Goal: Navigation & Orientation: Find specific page/section

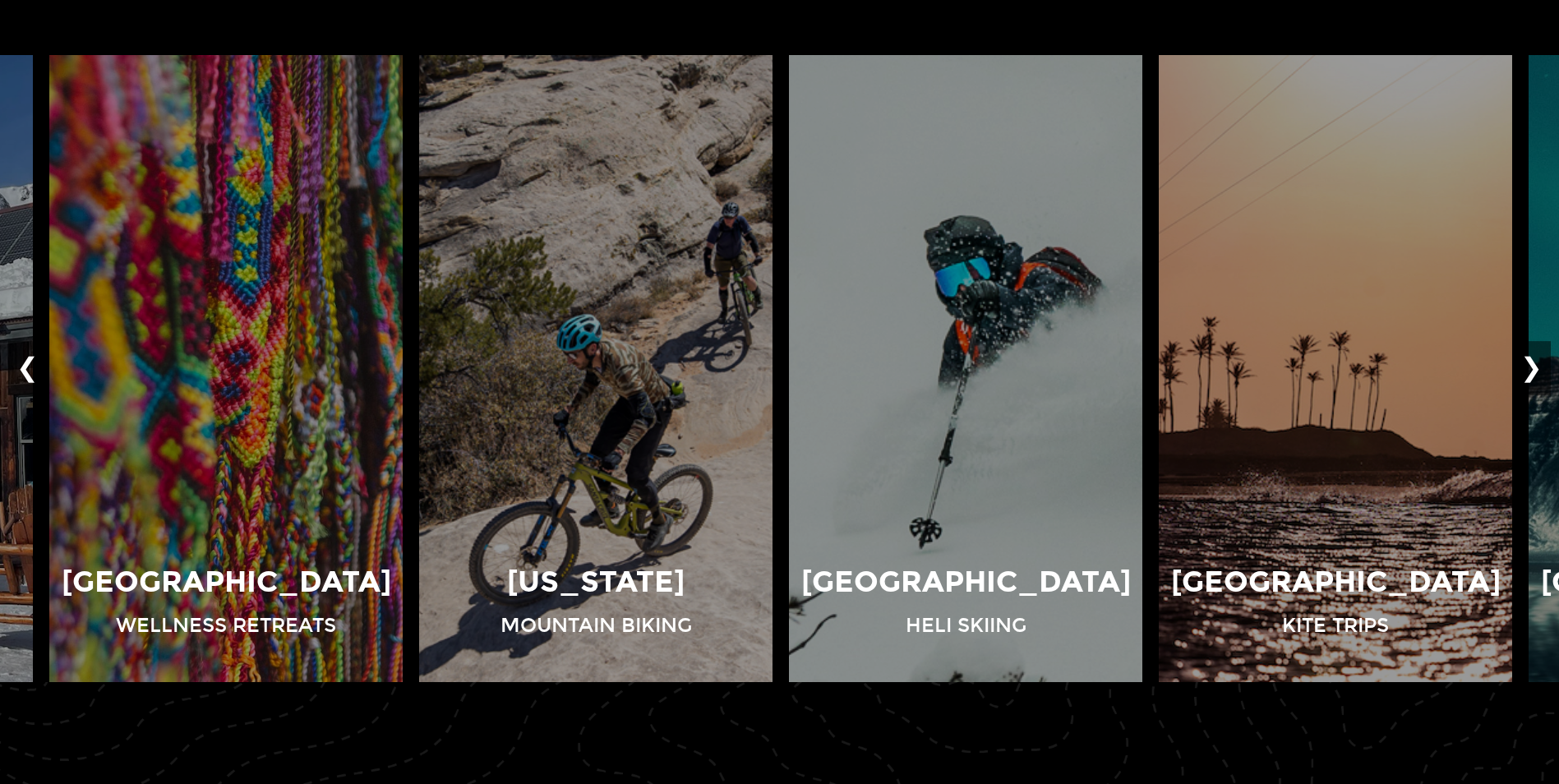
scroll to position [1215, 0]
click at [1532, 348] on button "❯" at bounding box center [1531, 368] width 39 height 55
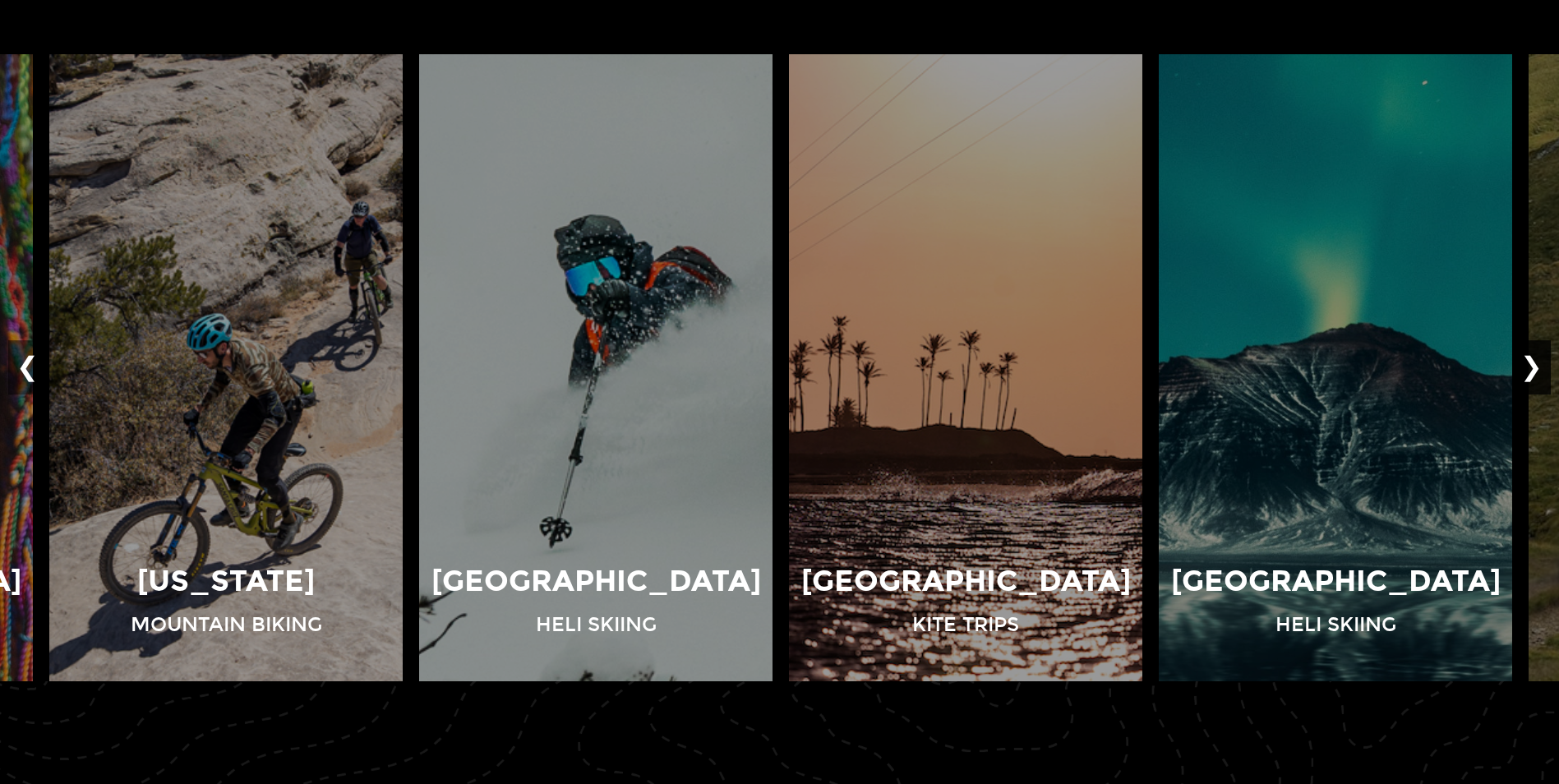
click at [1532, 348] on button "❯" at bounding box center [1531, 368] width 39 height 55
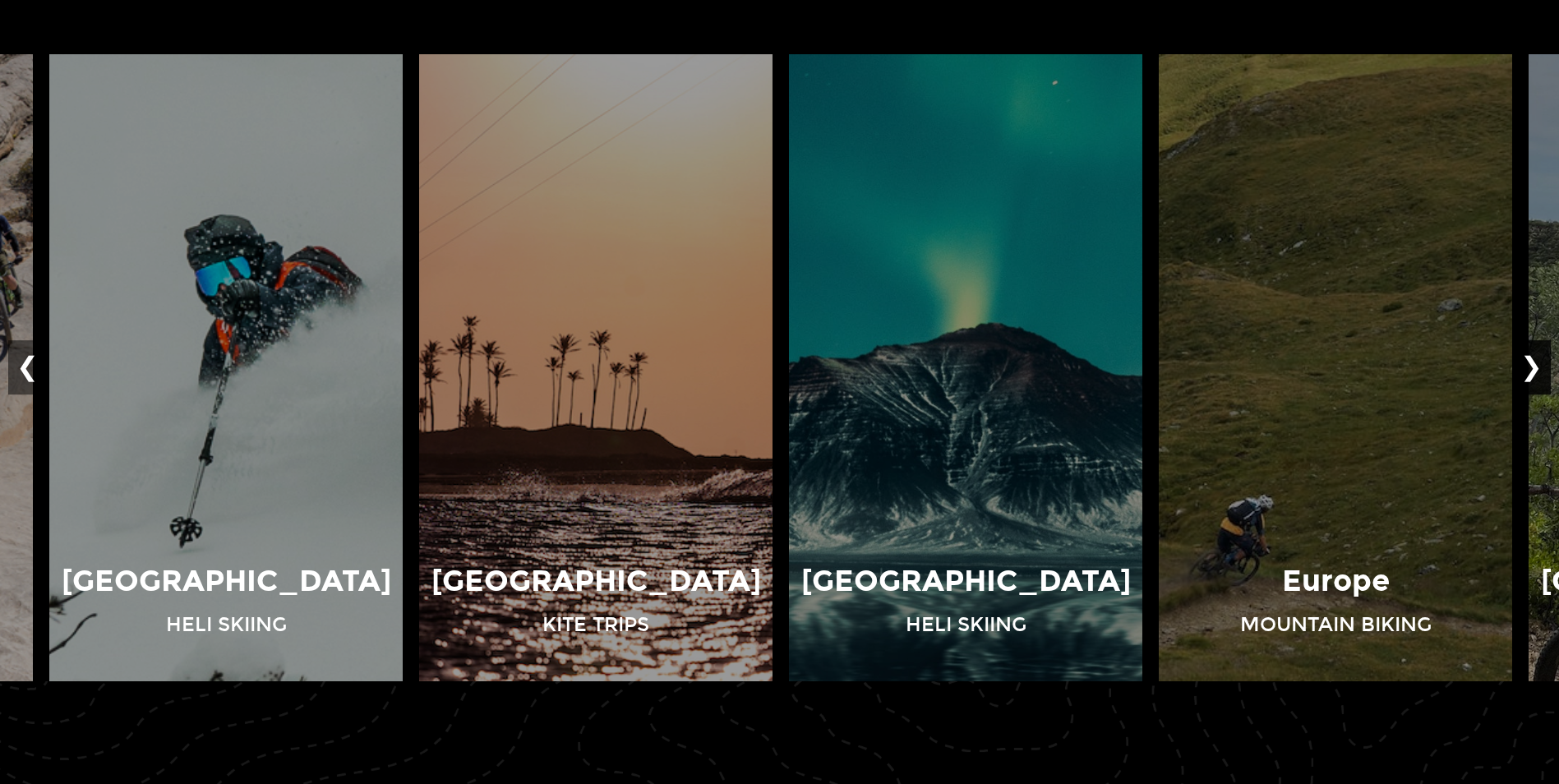
click at [1532, 348] on button "❯" at bounding box center [1531, 368] width 39 height 55
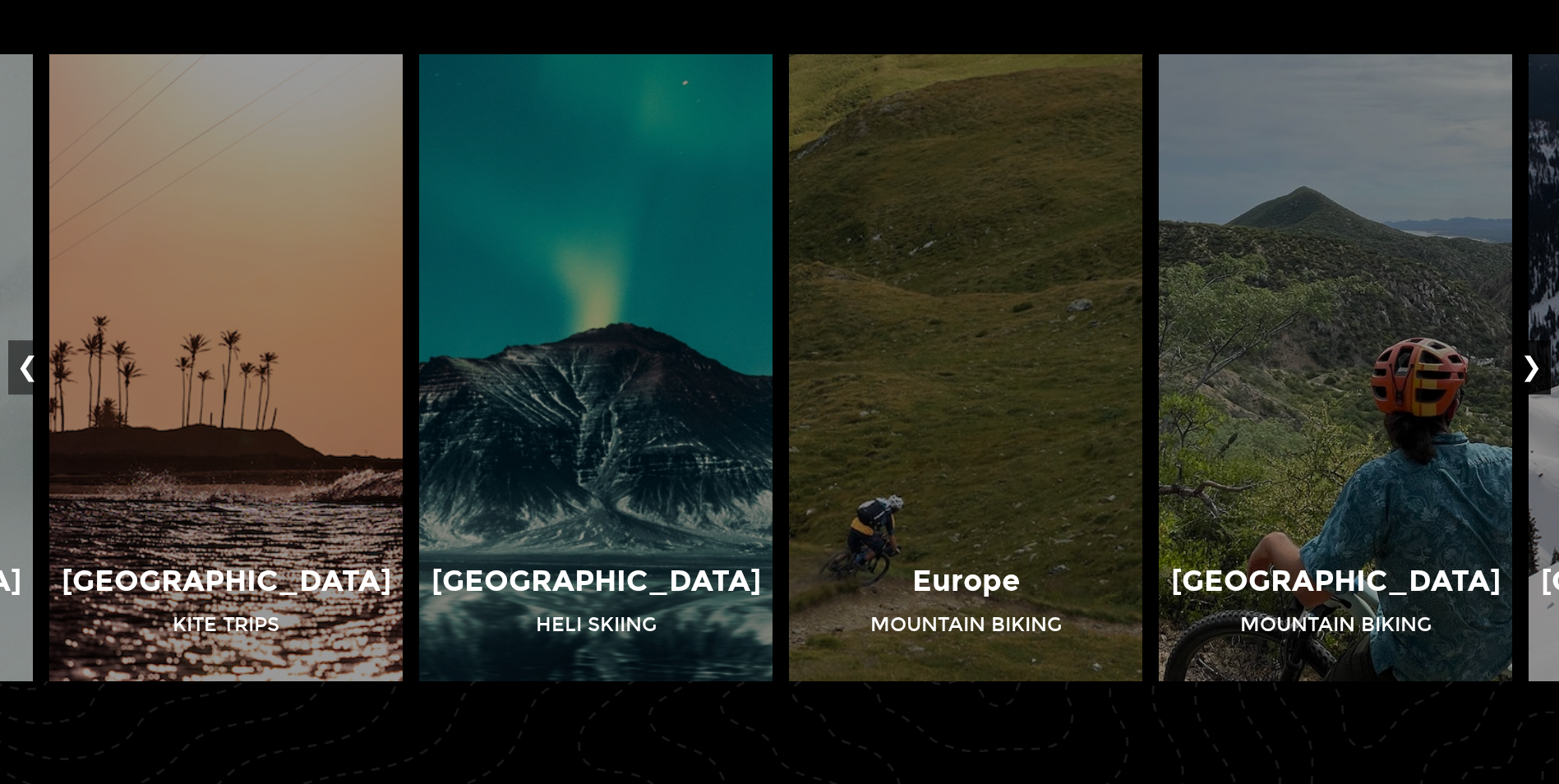
click at [1532, 348] on button "❯" at bounding box center [1531, 368] width 39 height 55
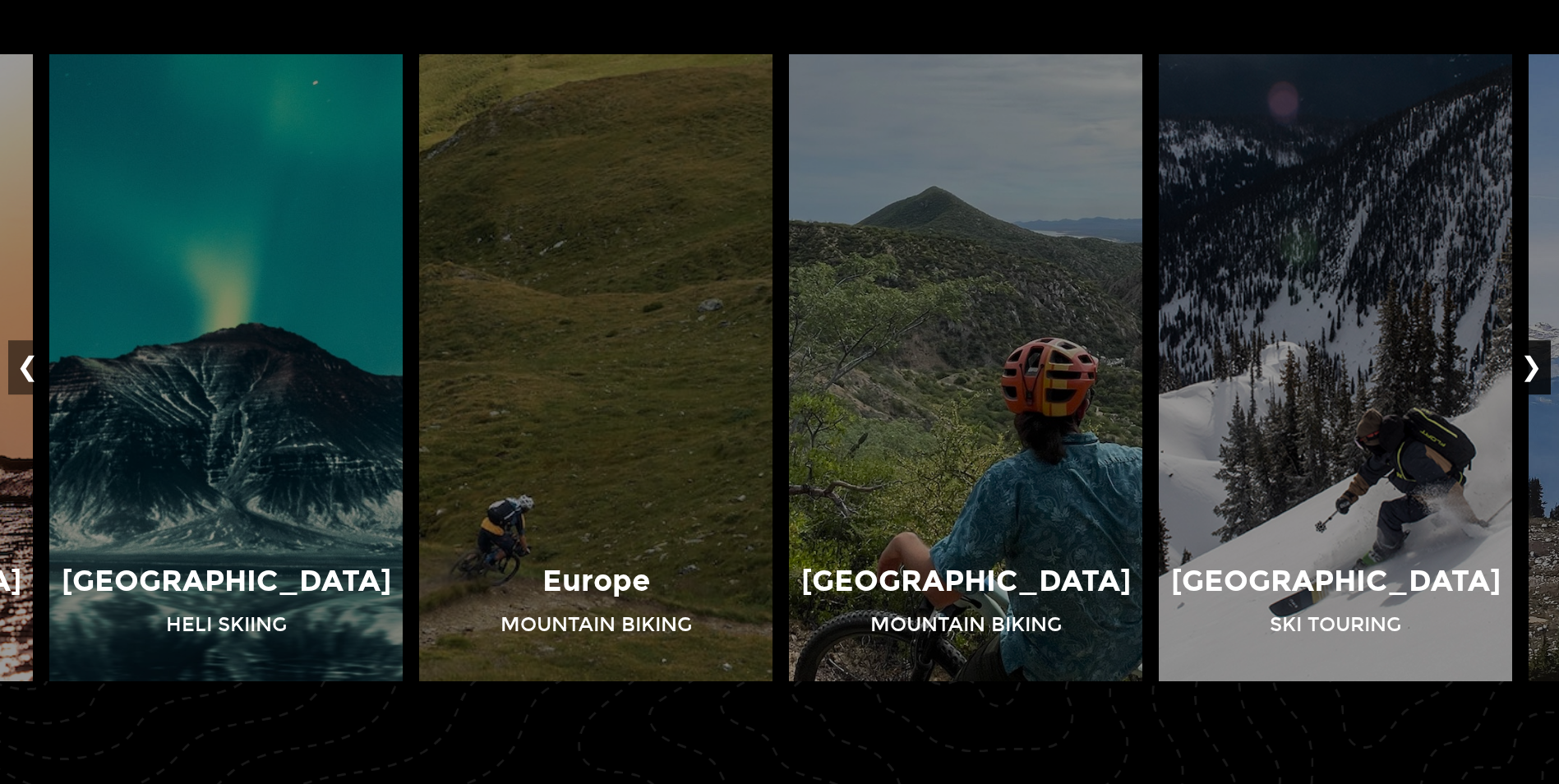
click at [1532, 348] on button "❯" at bounding box center [1531, 368] width 39 height 55
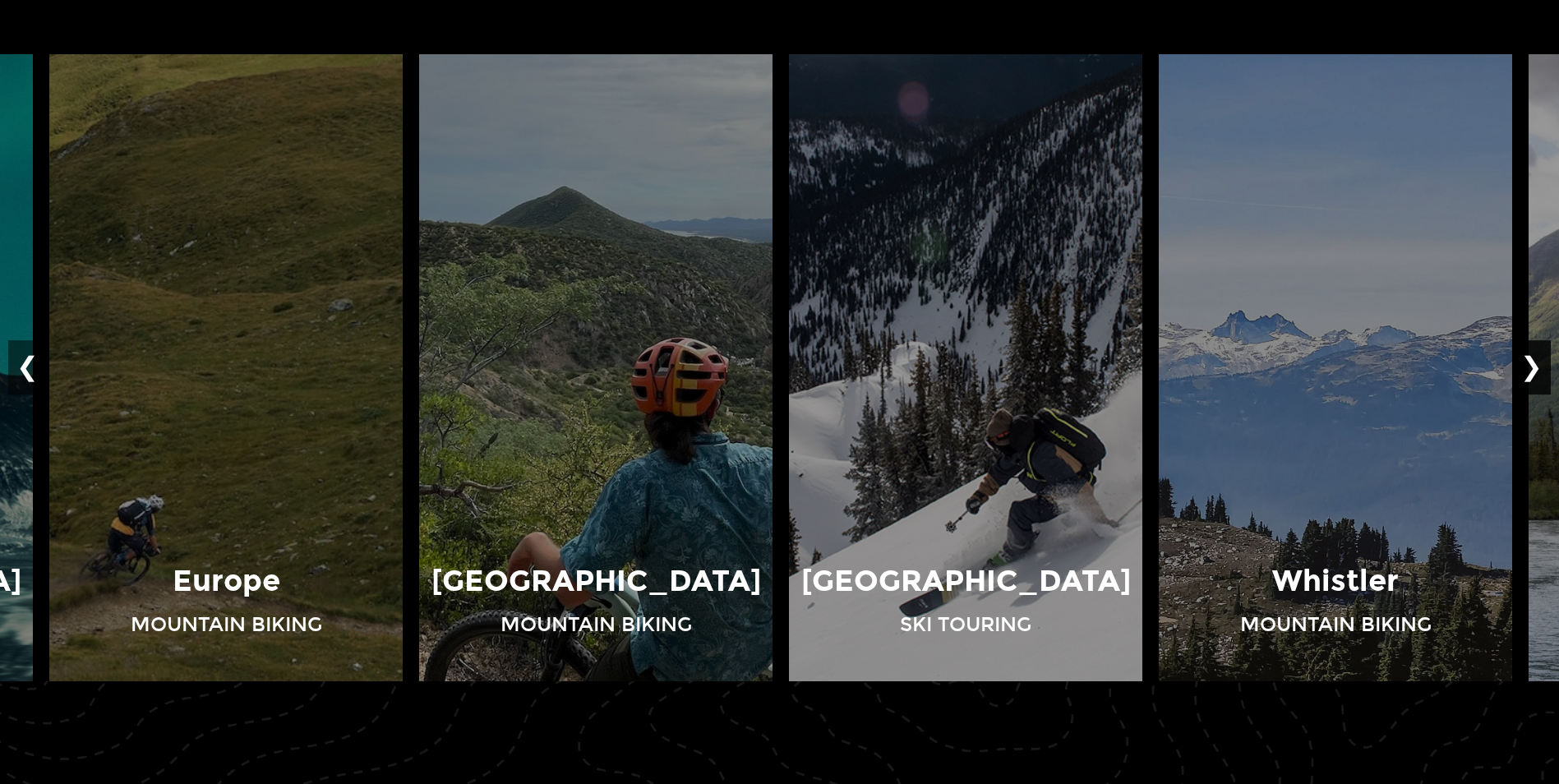
click at [1532, 348] on button "❯" at bounding box center [1531, 368] width 39 height 55
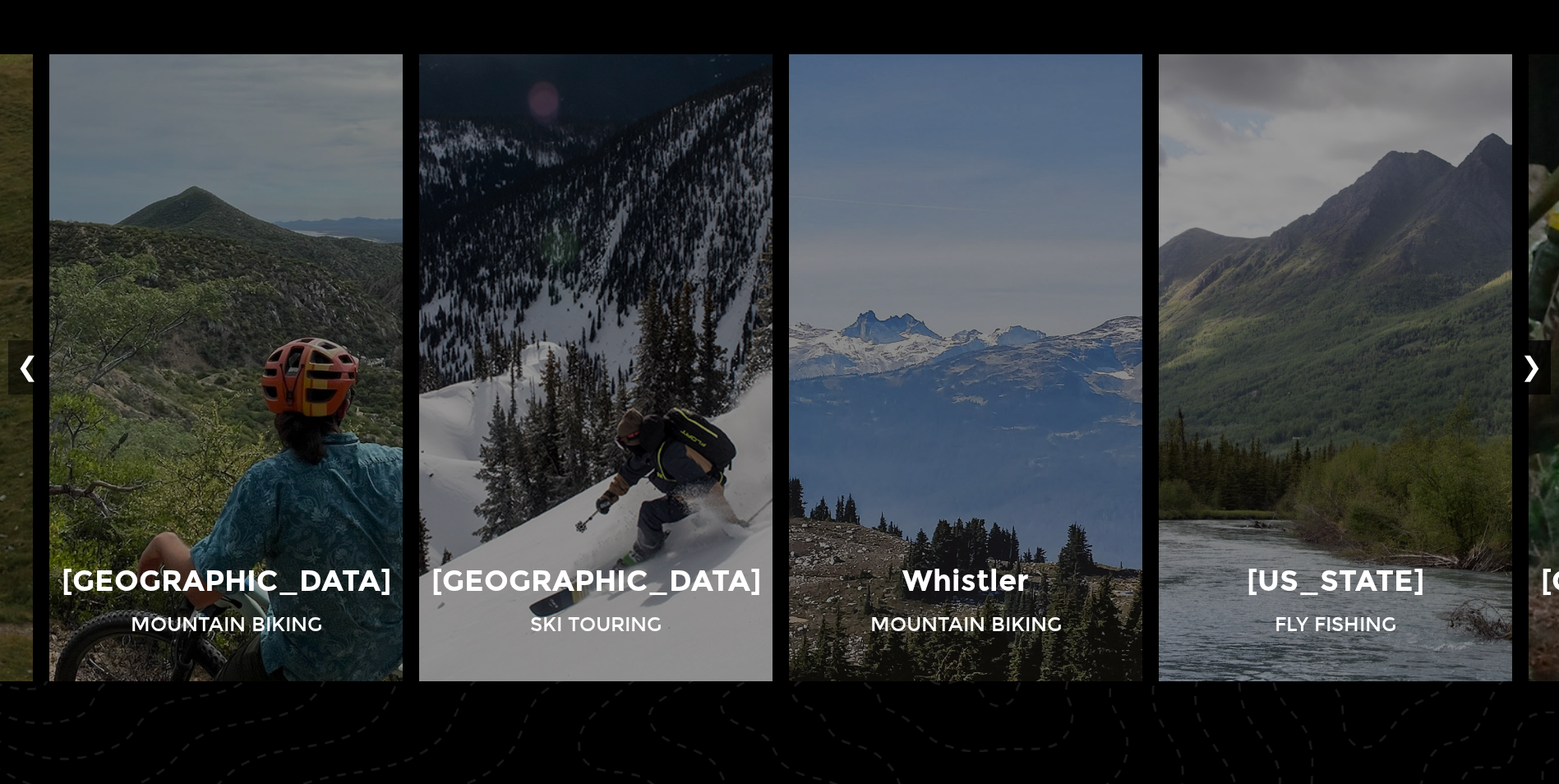
click at [1532, 348] on button "❯" at bounding box center [1531, 368] width 39 height 55
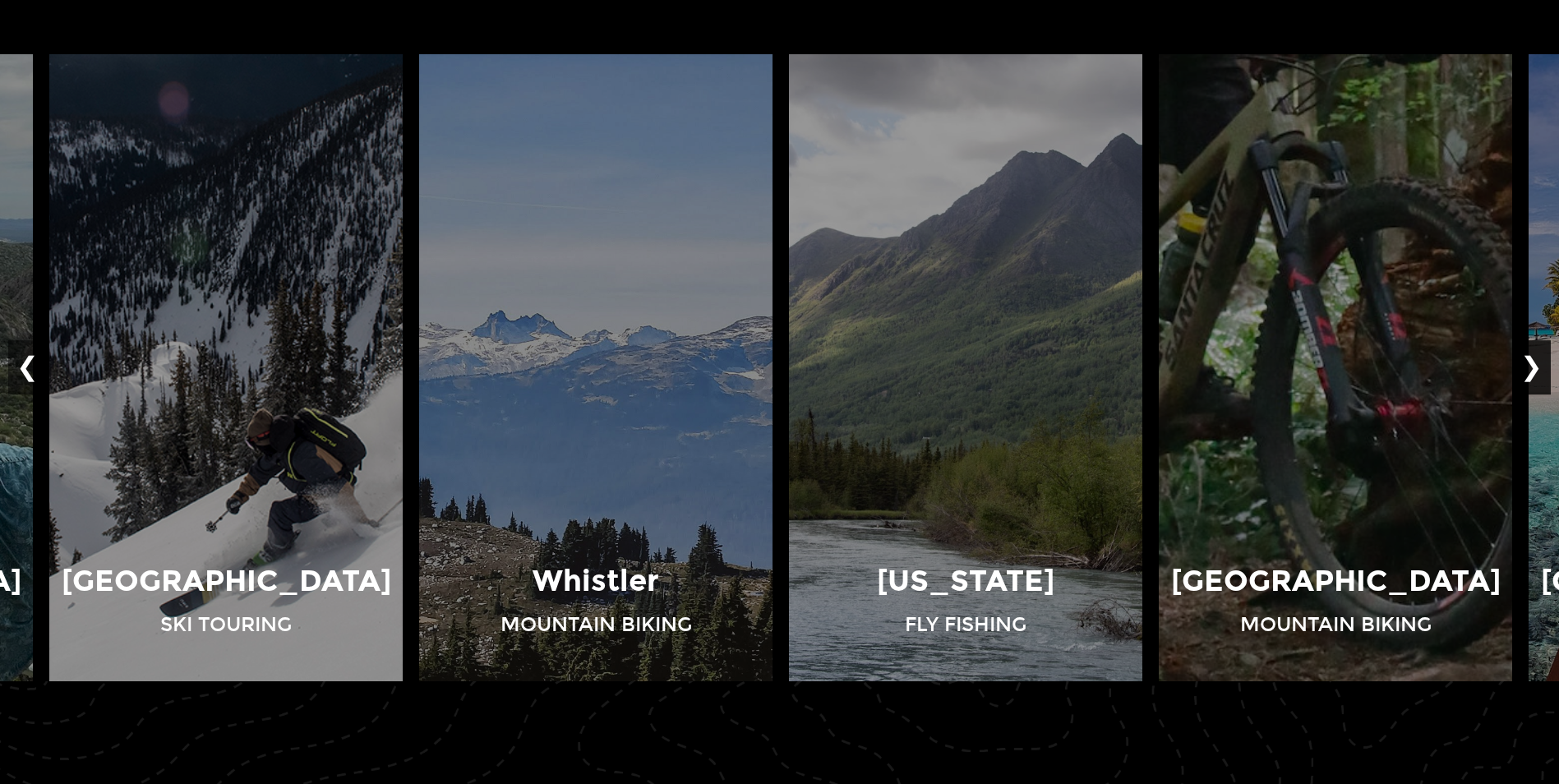
click at [1532, 348] on button "❯" at bounding box center [1531, 368] width 39 height 55
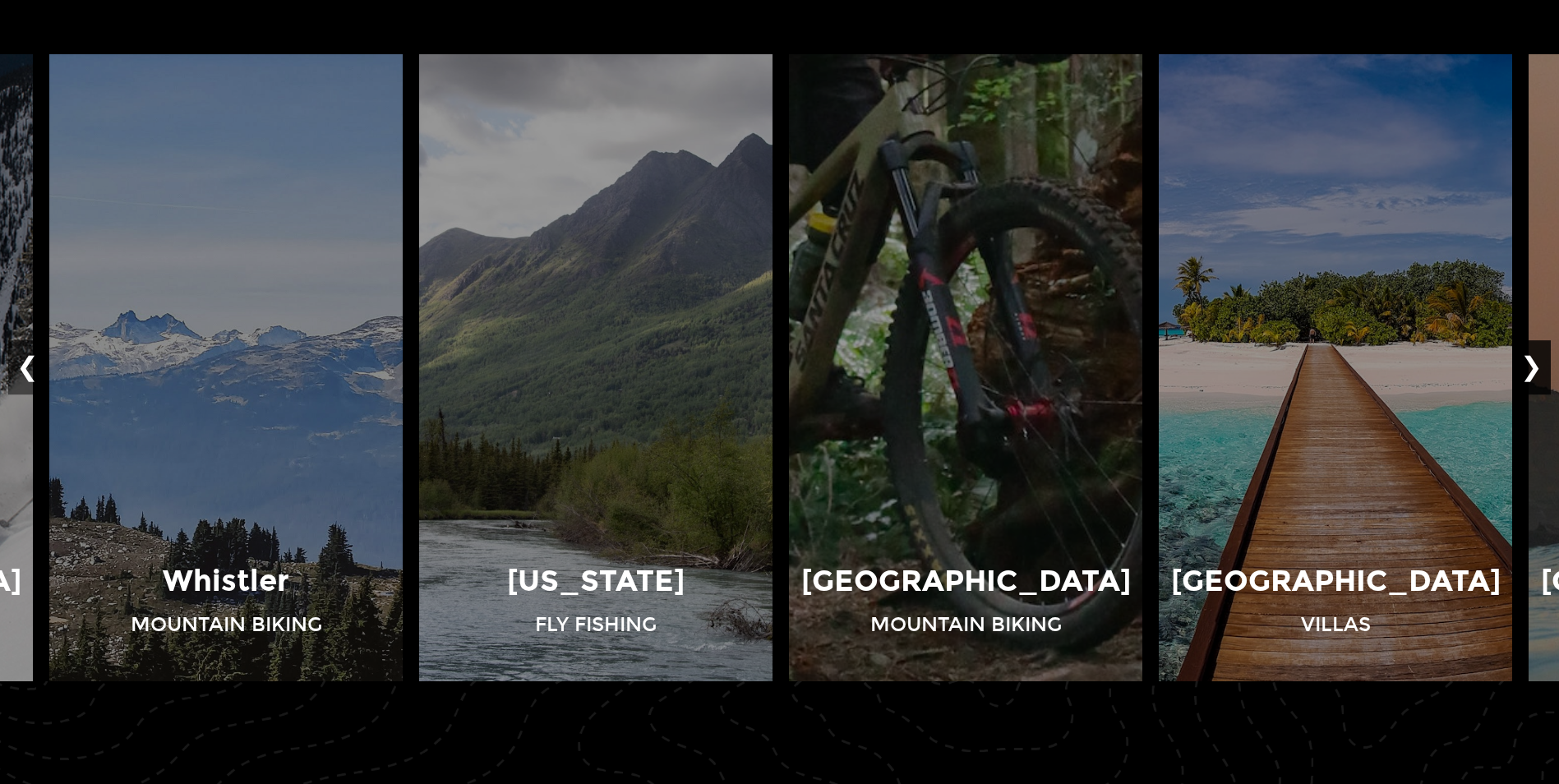
click at [1532, 348] on button "❯" at bounding box center [1531, 368] width 39 height 55
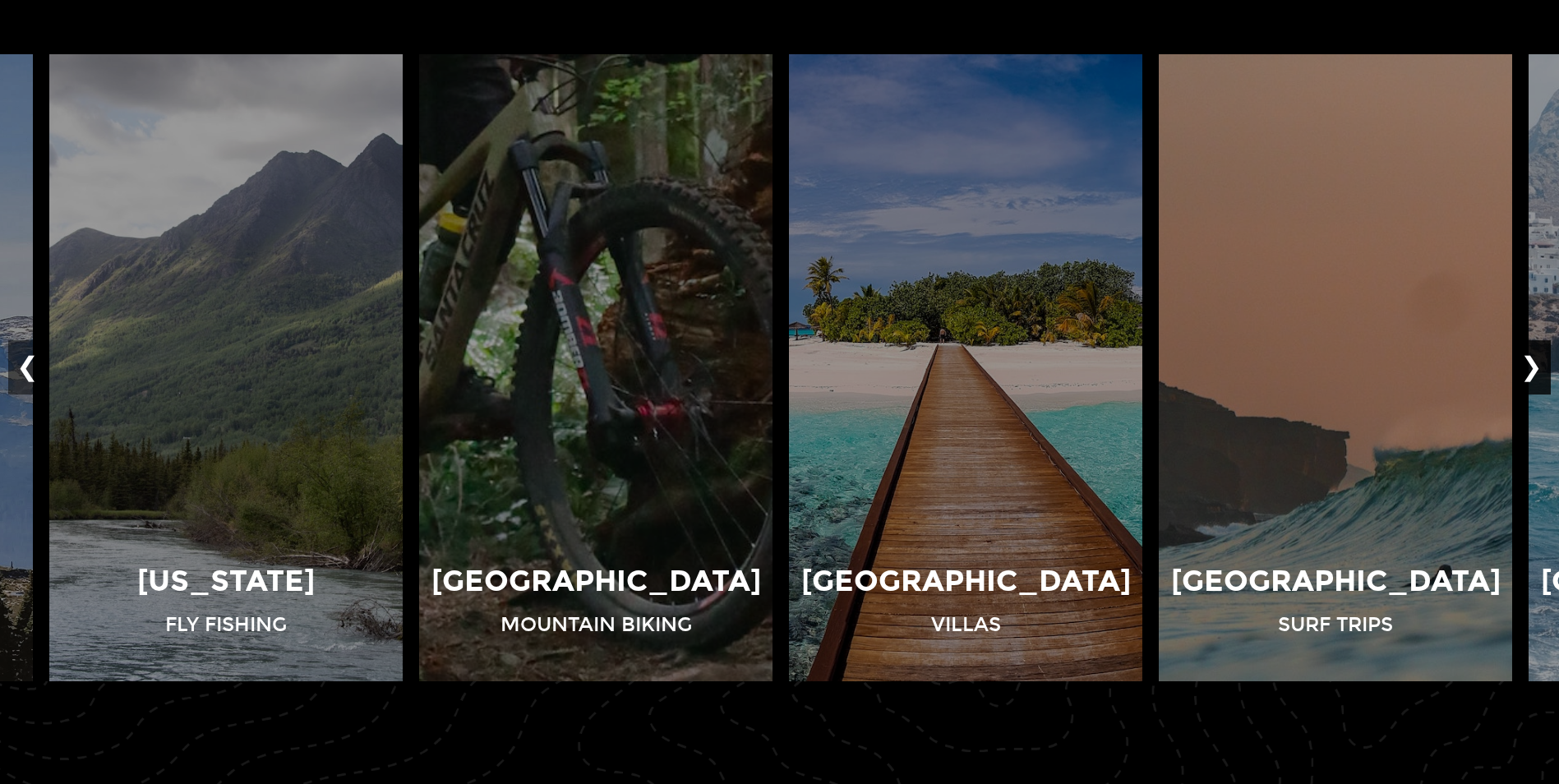
click at [1532, 348] on button "❯" at bounding box center [1531, 368] width 39 height 55
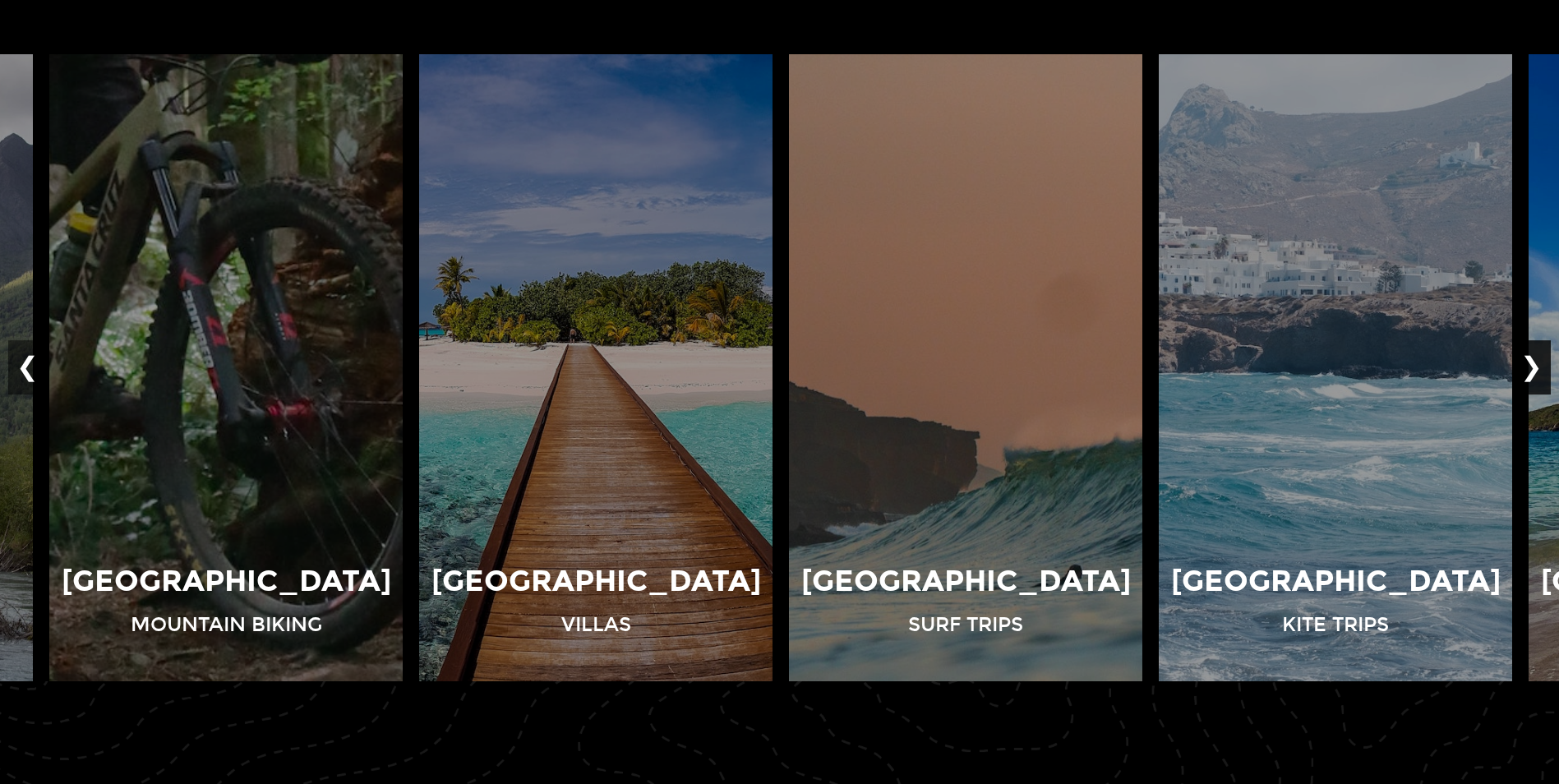
click at [1532, 348] on button "❯" at bounding box center [1531, 368] width 39 height 55
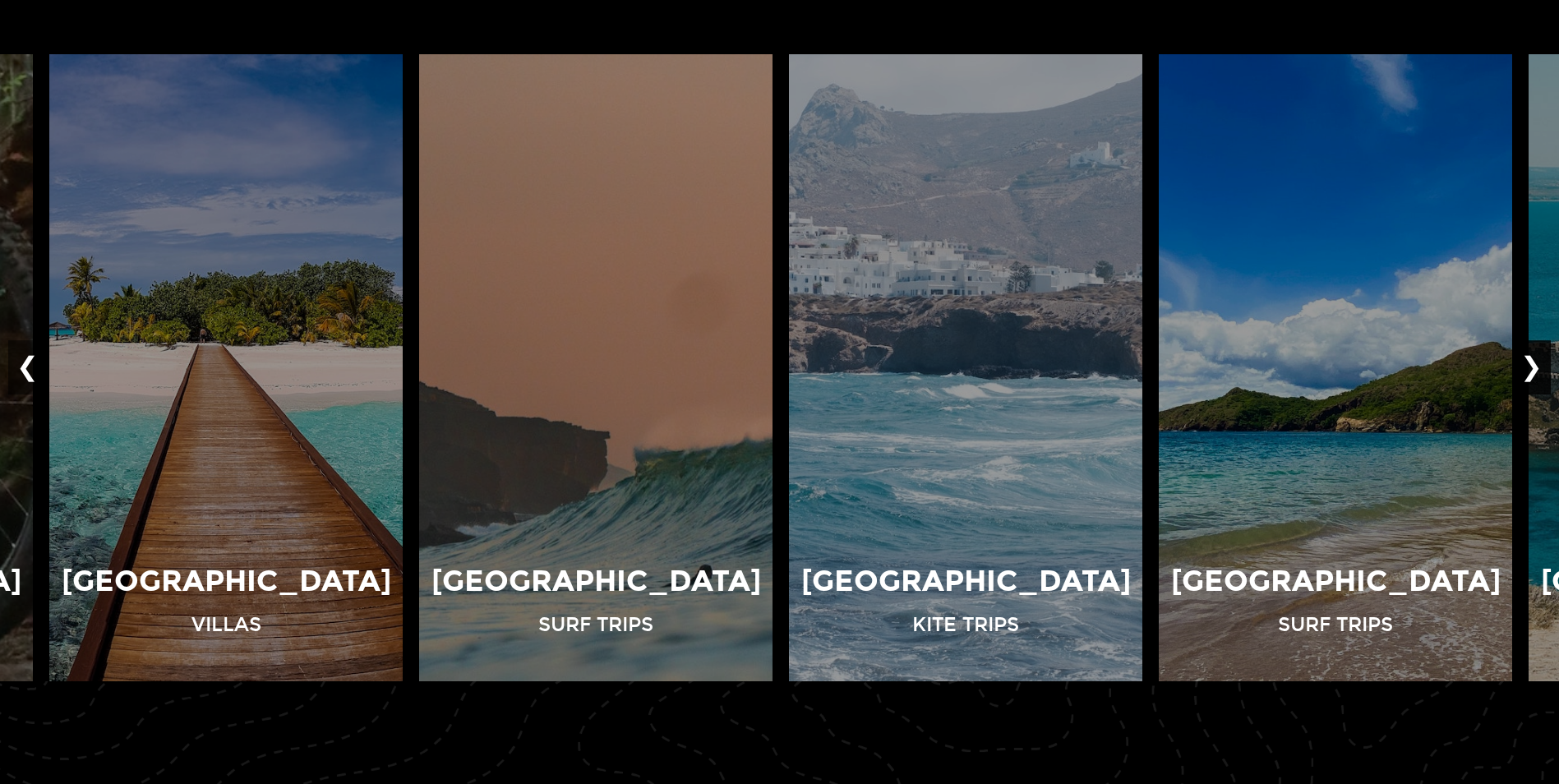
click at [1532, 348] on button "❯" at bounding box center [1531, 368] width 39 height 55
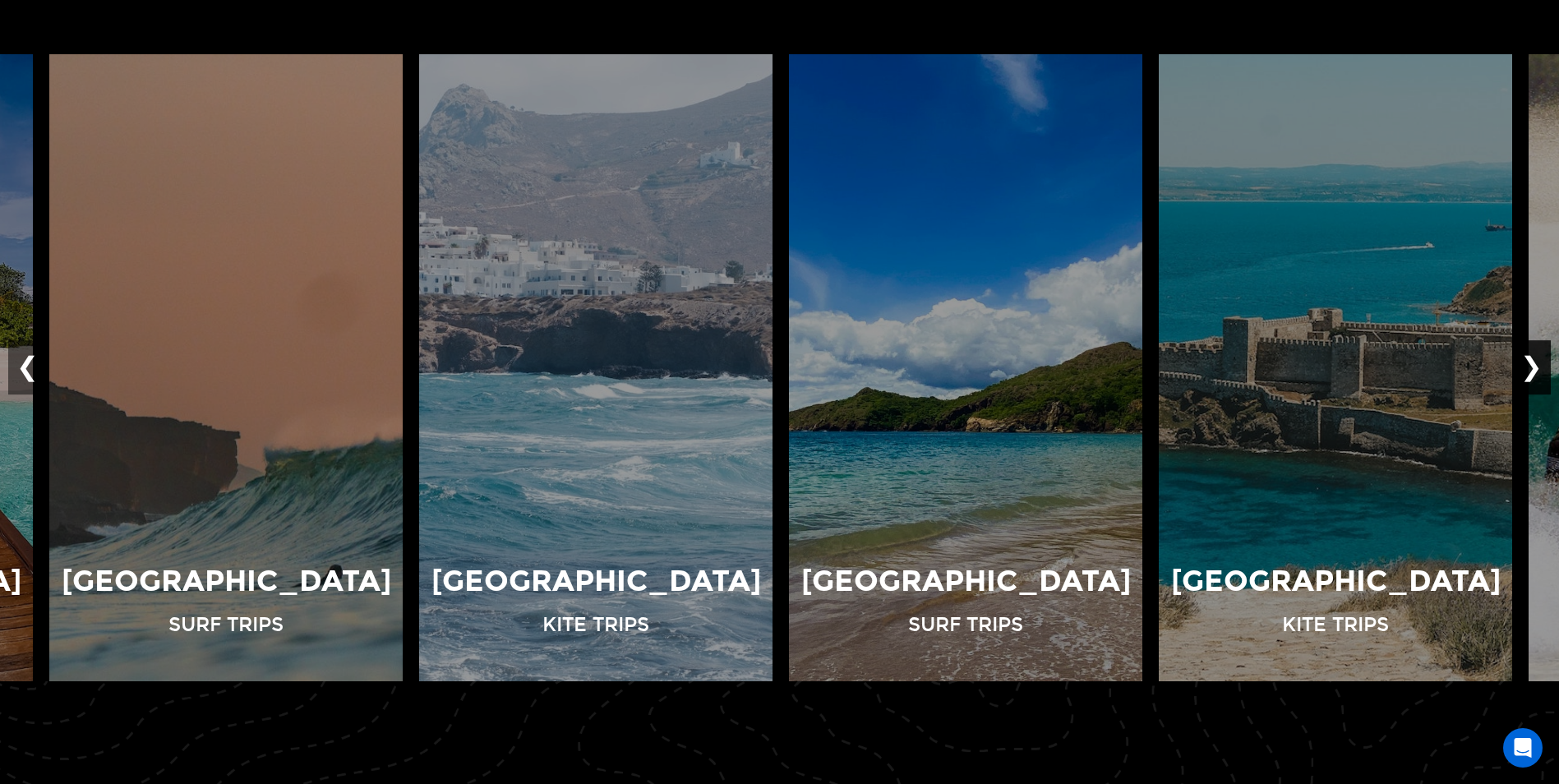
click at [1532, 348] on button "❯" at bounding box center [1531, 368] width 39 height 55
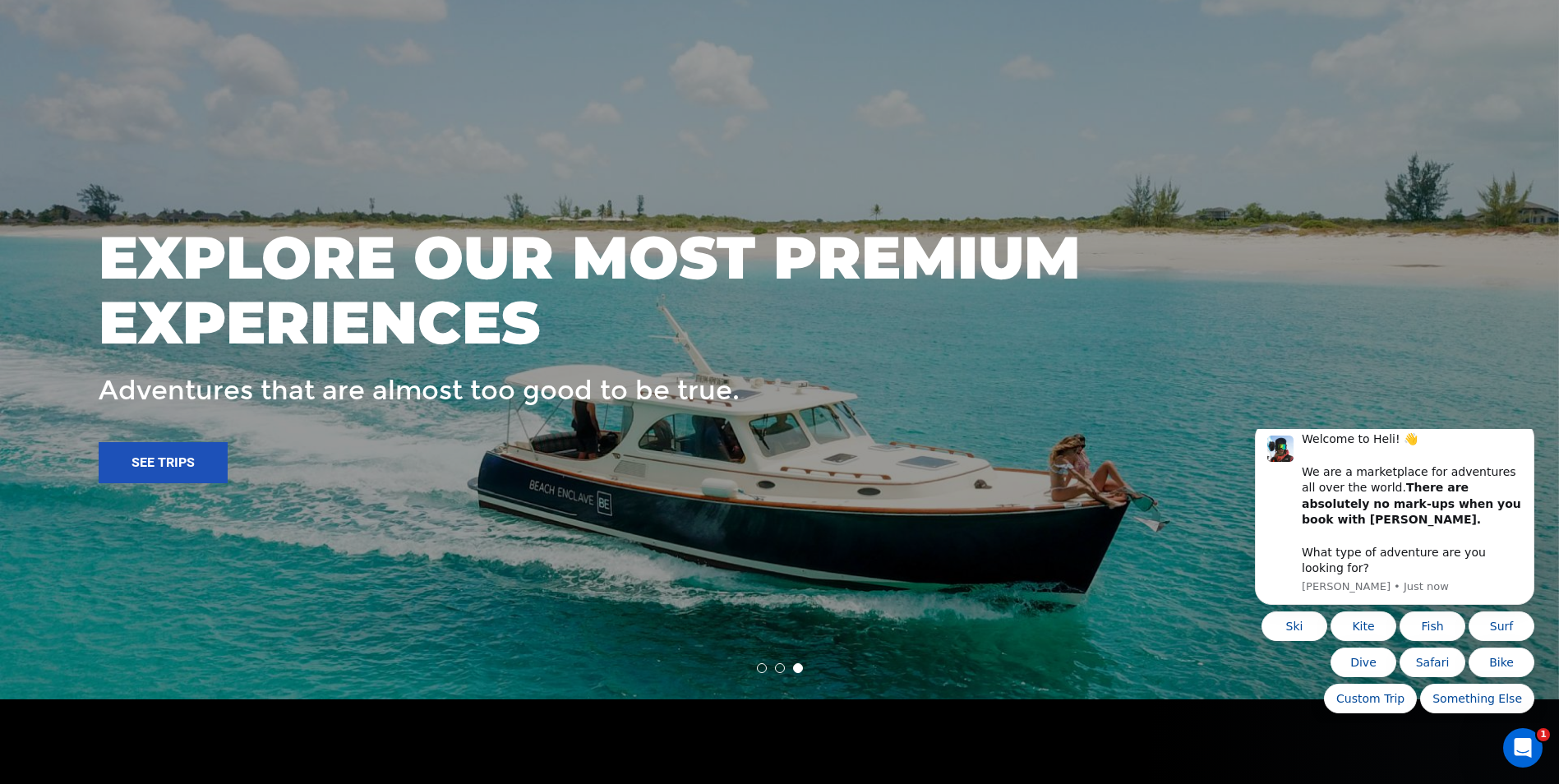
scroll to position [0, 0]
click at [765, 666] on li at bounding box center [761, 668] width 10 height 10
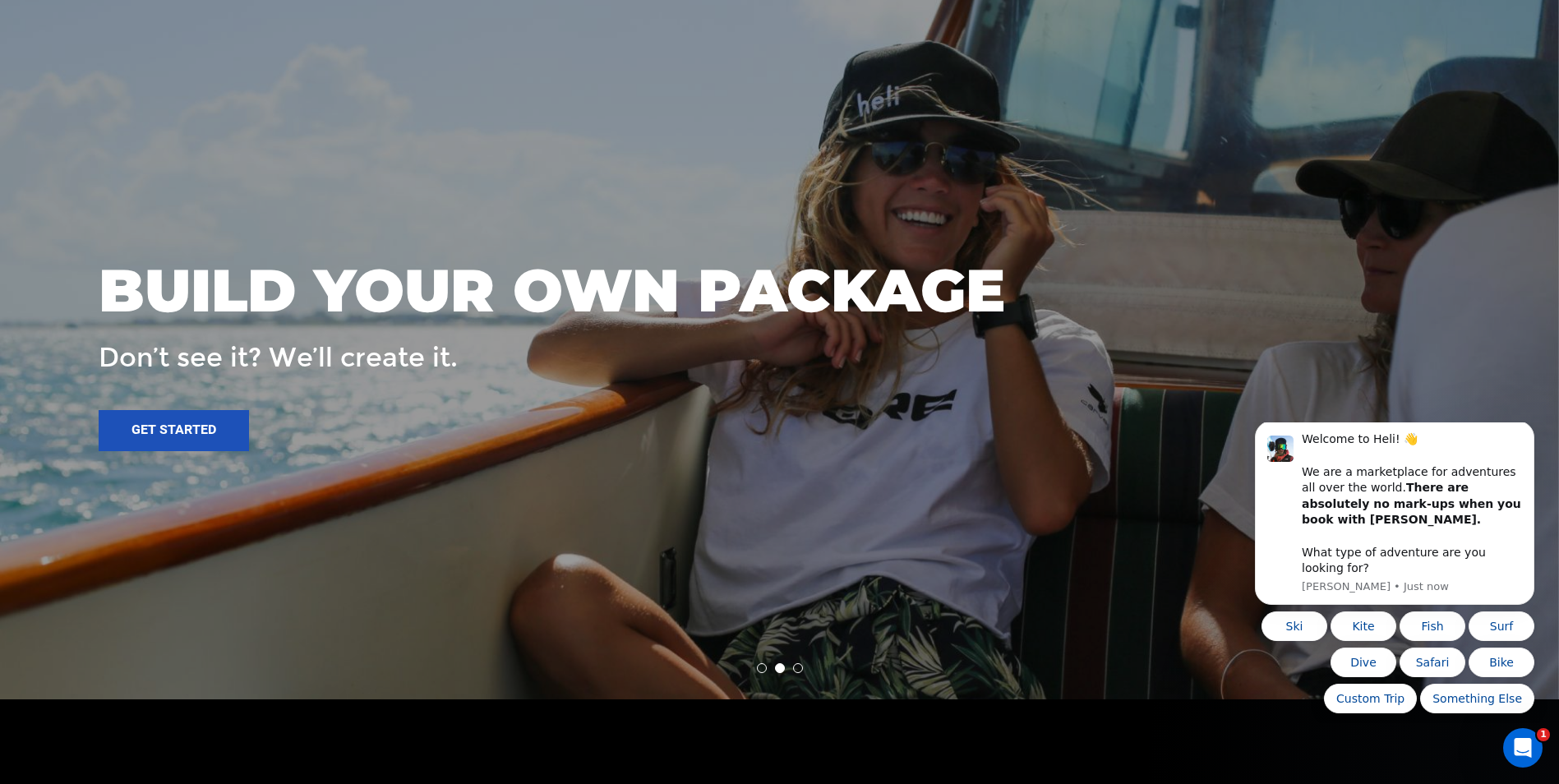
click at [782, 669] on li at bounding box center [780, 668] width 10 height 10
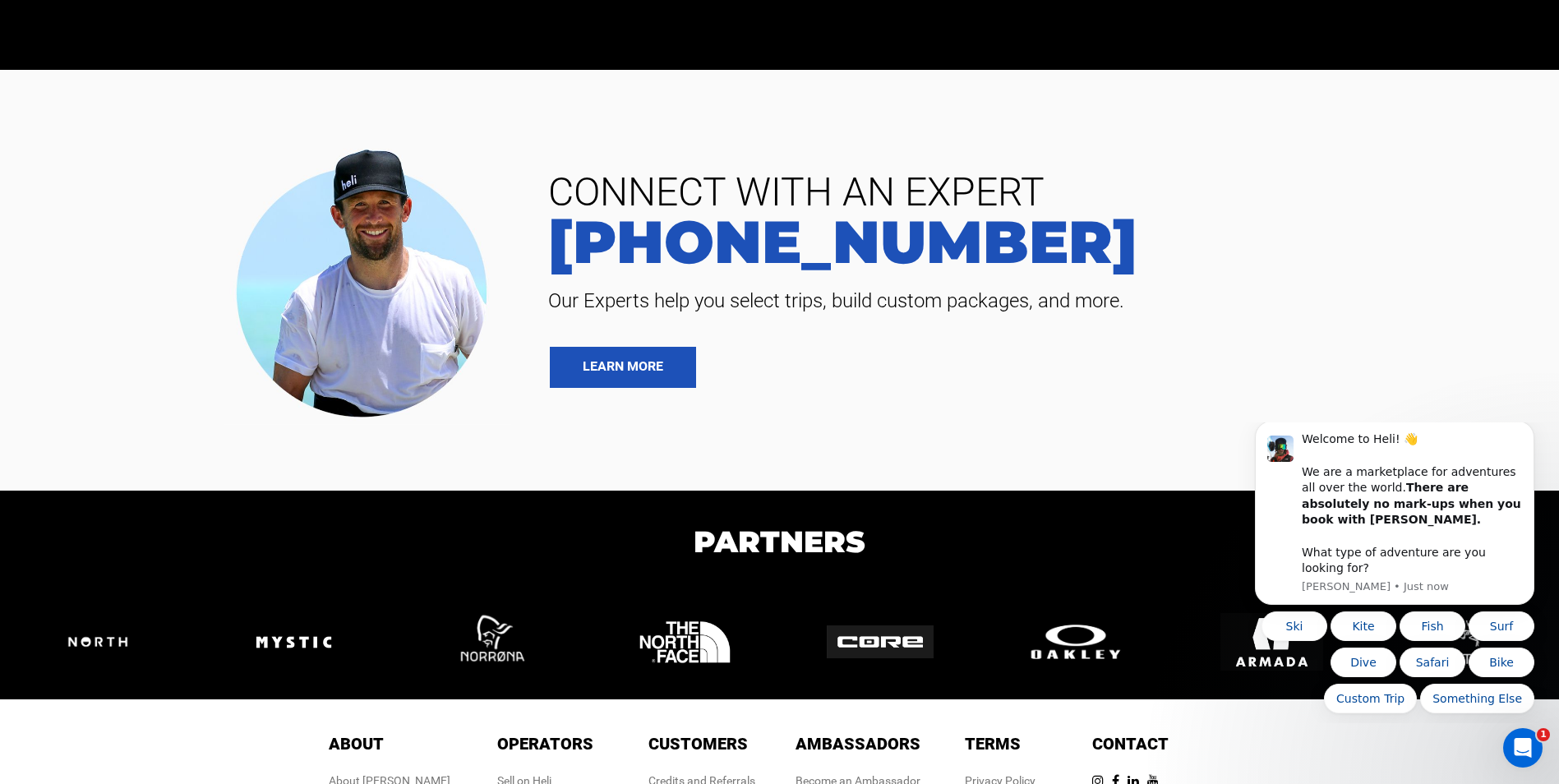
scroll to position [3928, 0]
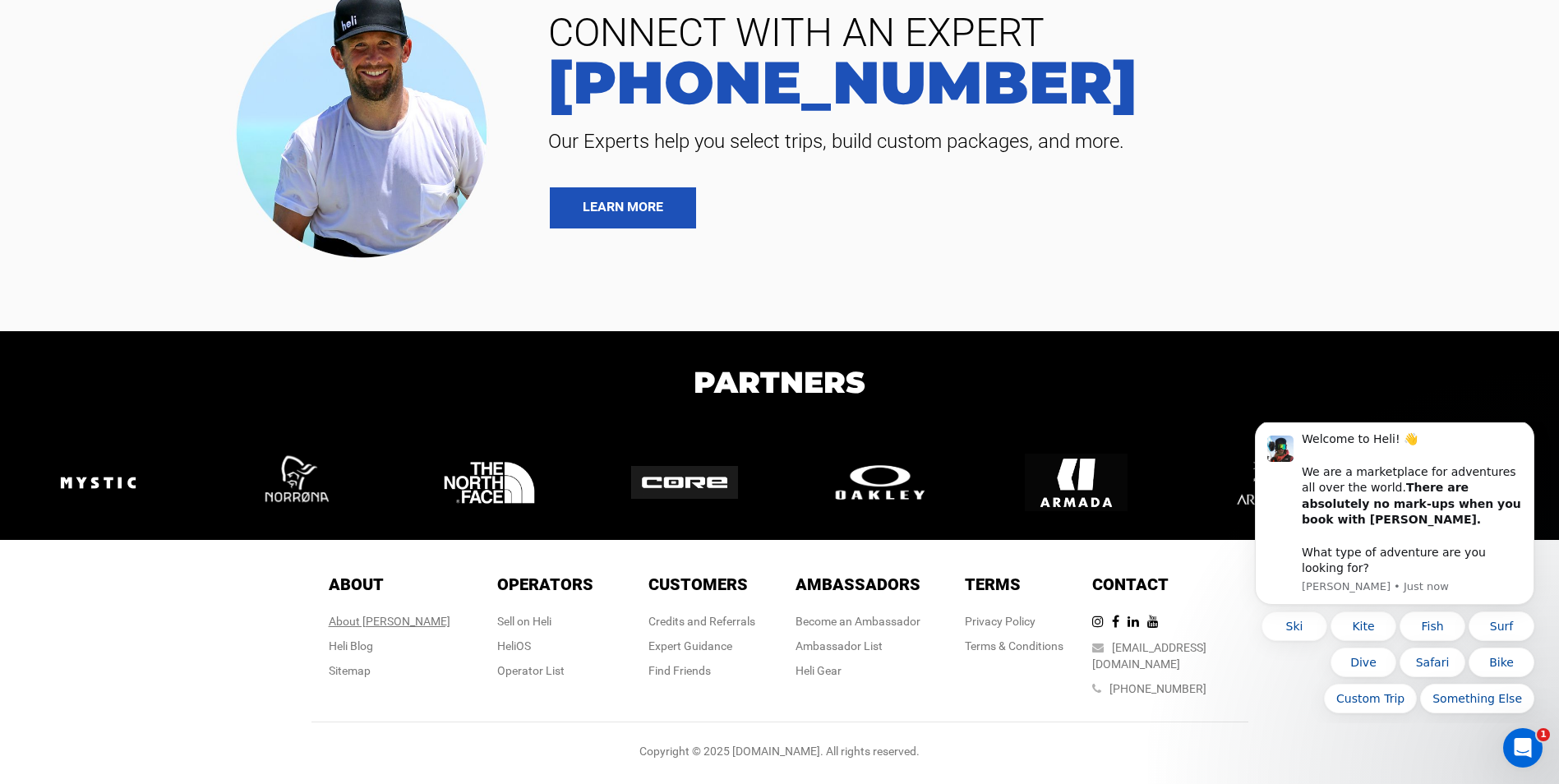
click at [406, 629] on div "About [PERSON_NAME]" at bounding box center [390, 621] width 122 height 16
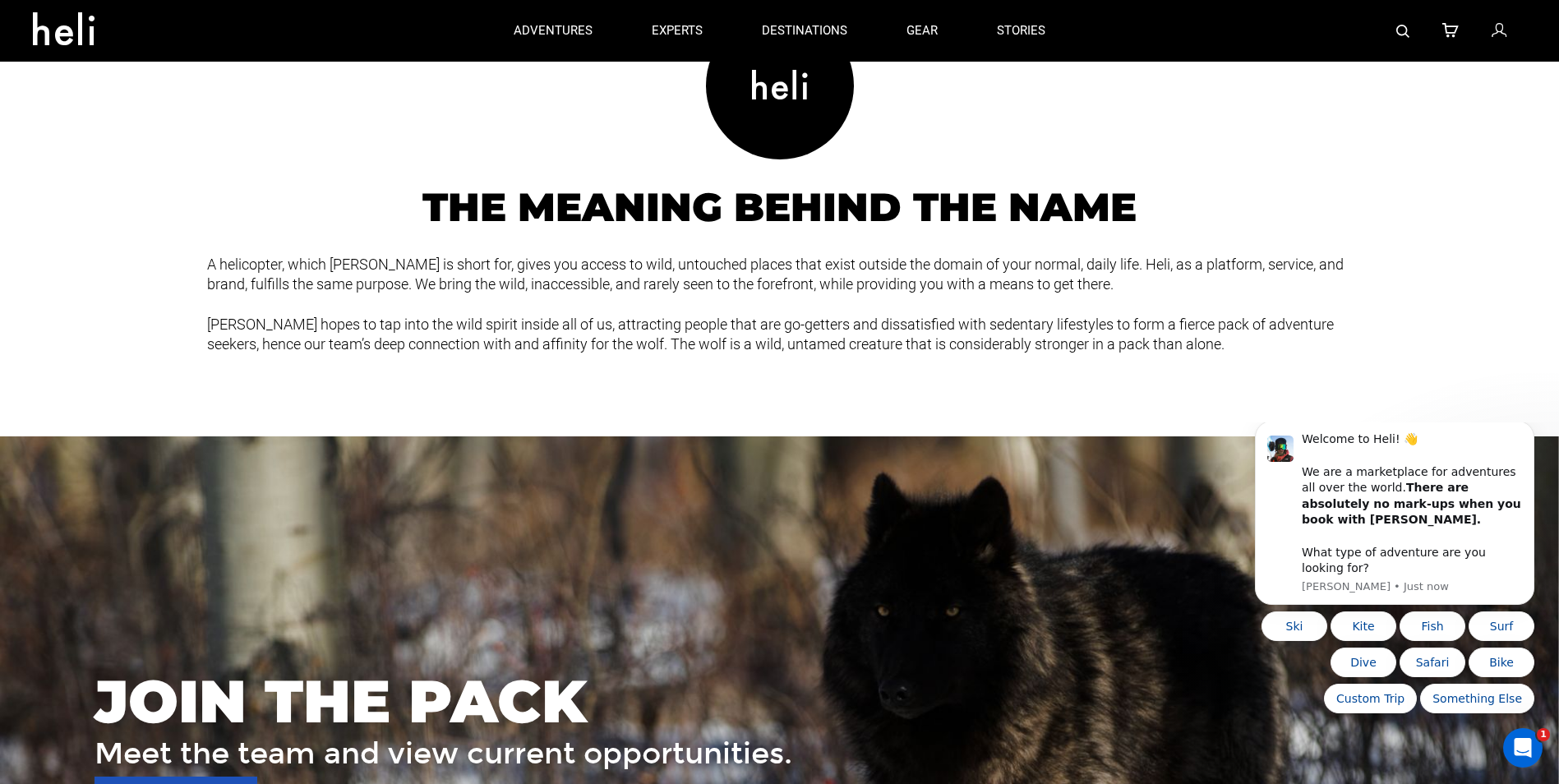
scroll to position [1790, 0]
